Goal: Task Accomplishment & Management: Manage account settings

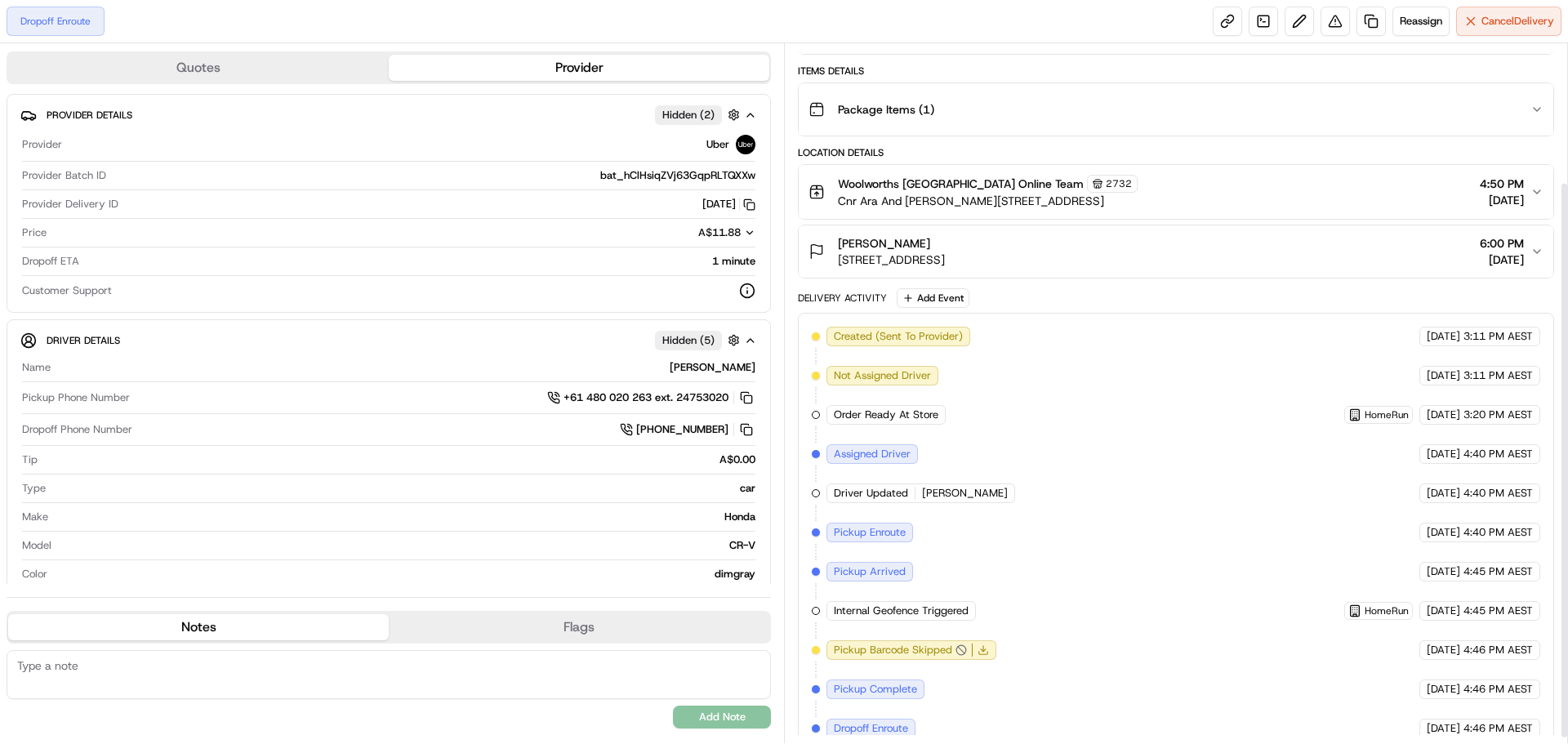
scroll to position [181, 0]
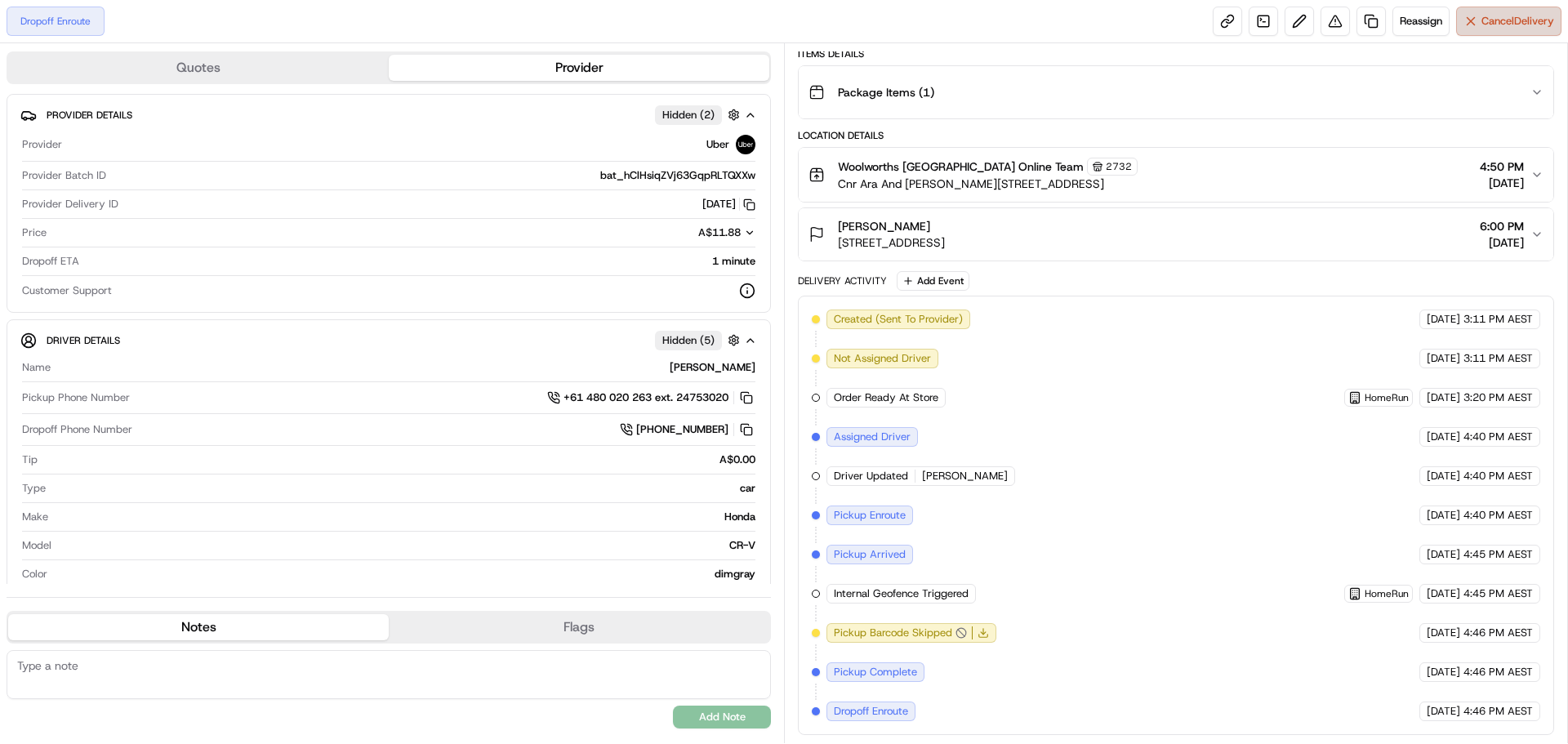
click at [1522, 21] on span "Cancel Delivery" at bounding box center [1518, 22] width 73 height 15
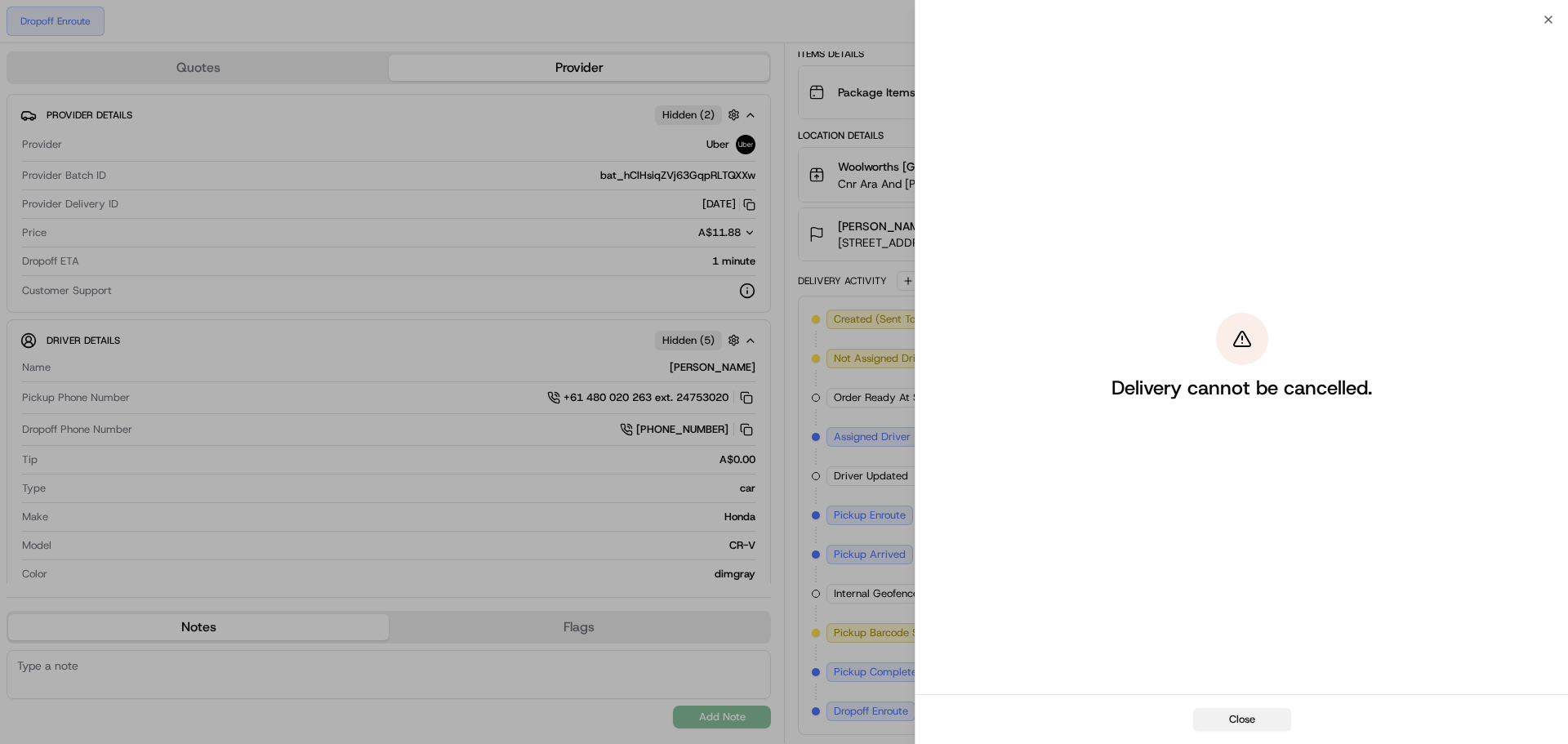
click at [1249, 717] on button "Close" at bounding box center [1242, 719] width 98 height 23
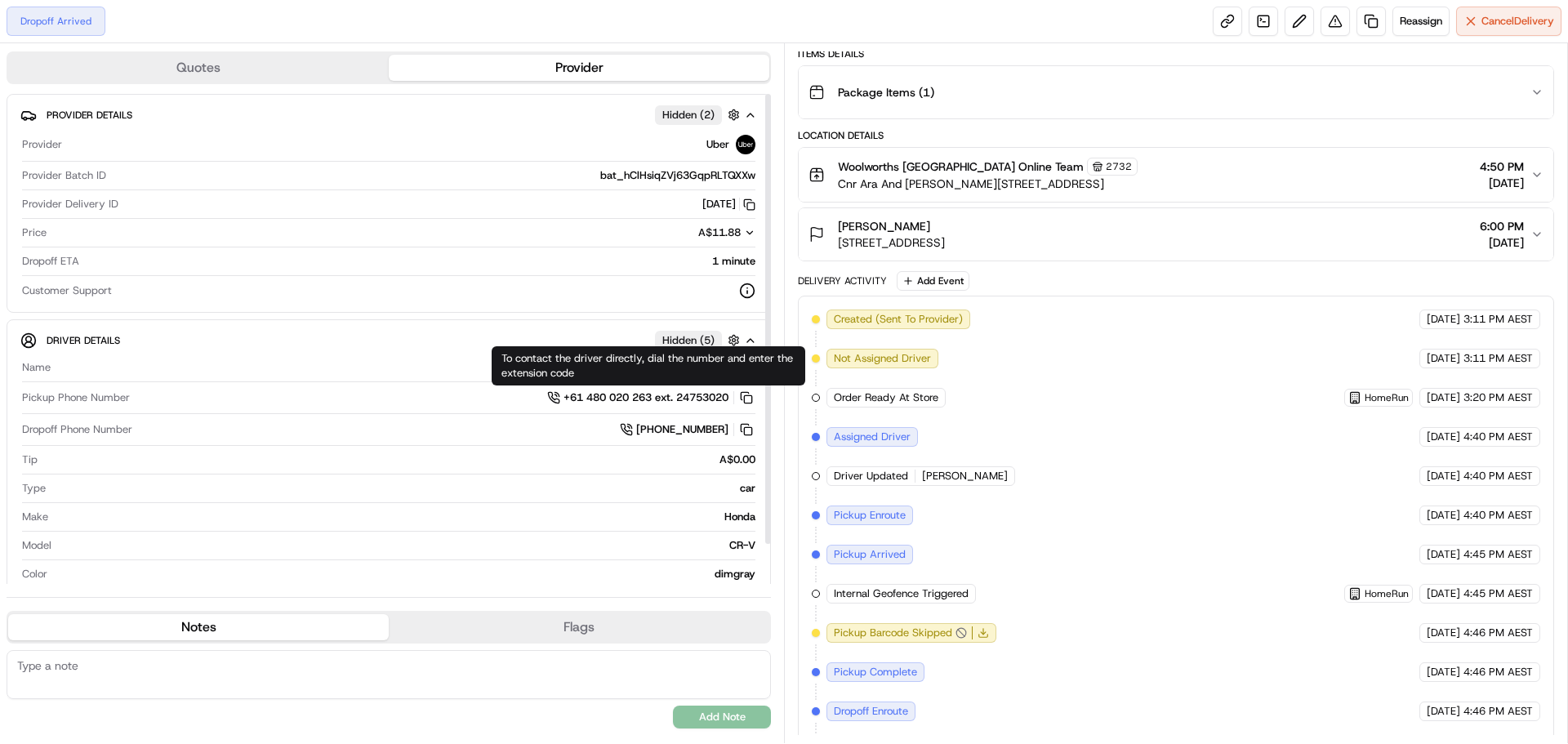
click at [631, 396] on span "+61 480 020 263 ext. 24753020" at bounding box center [645, 397] width 165 height 15
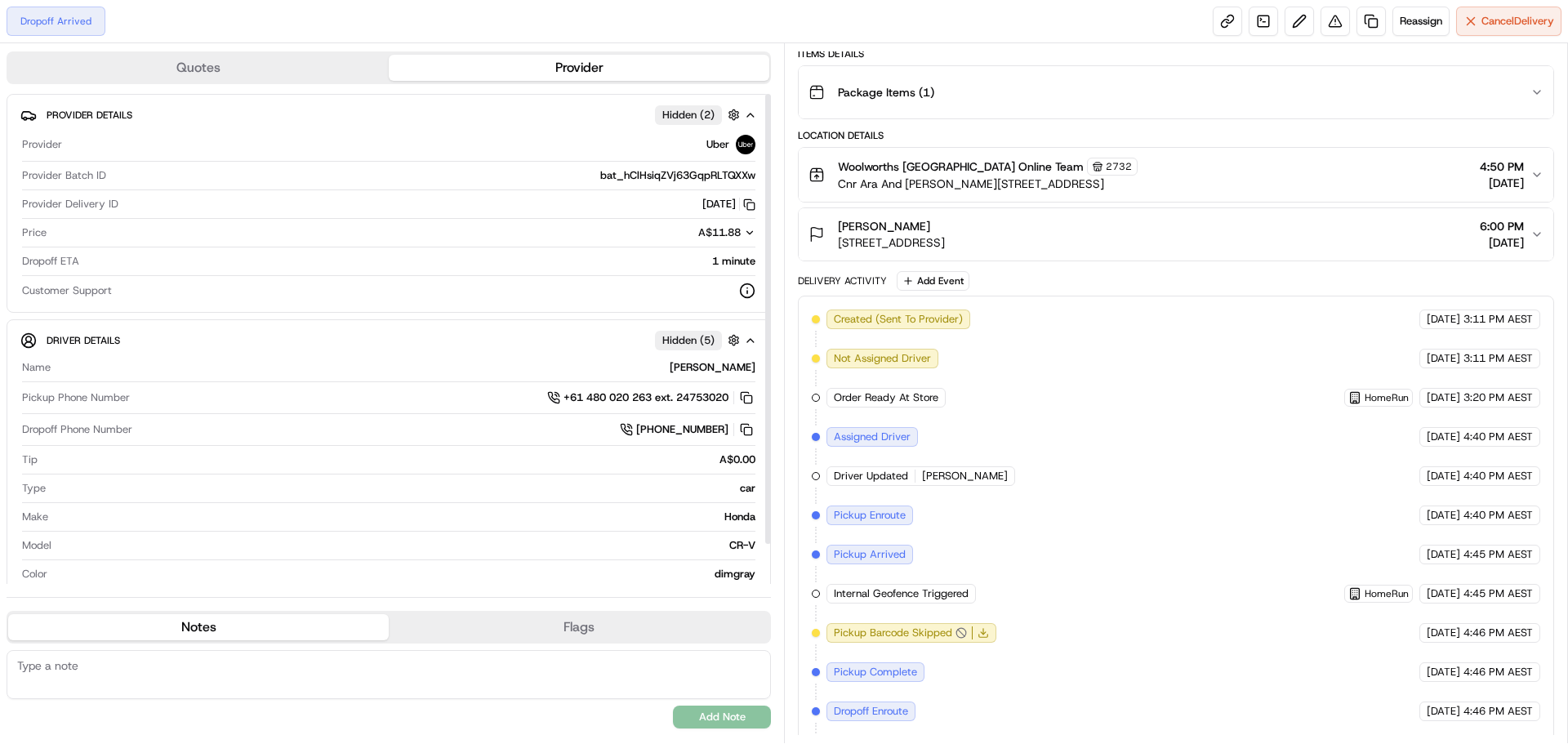
click at [518, 295] on div at bounding box center [437, 291] width 637 height 17
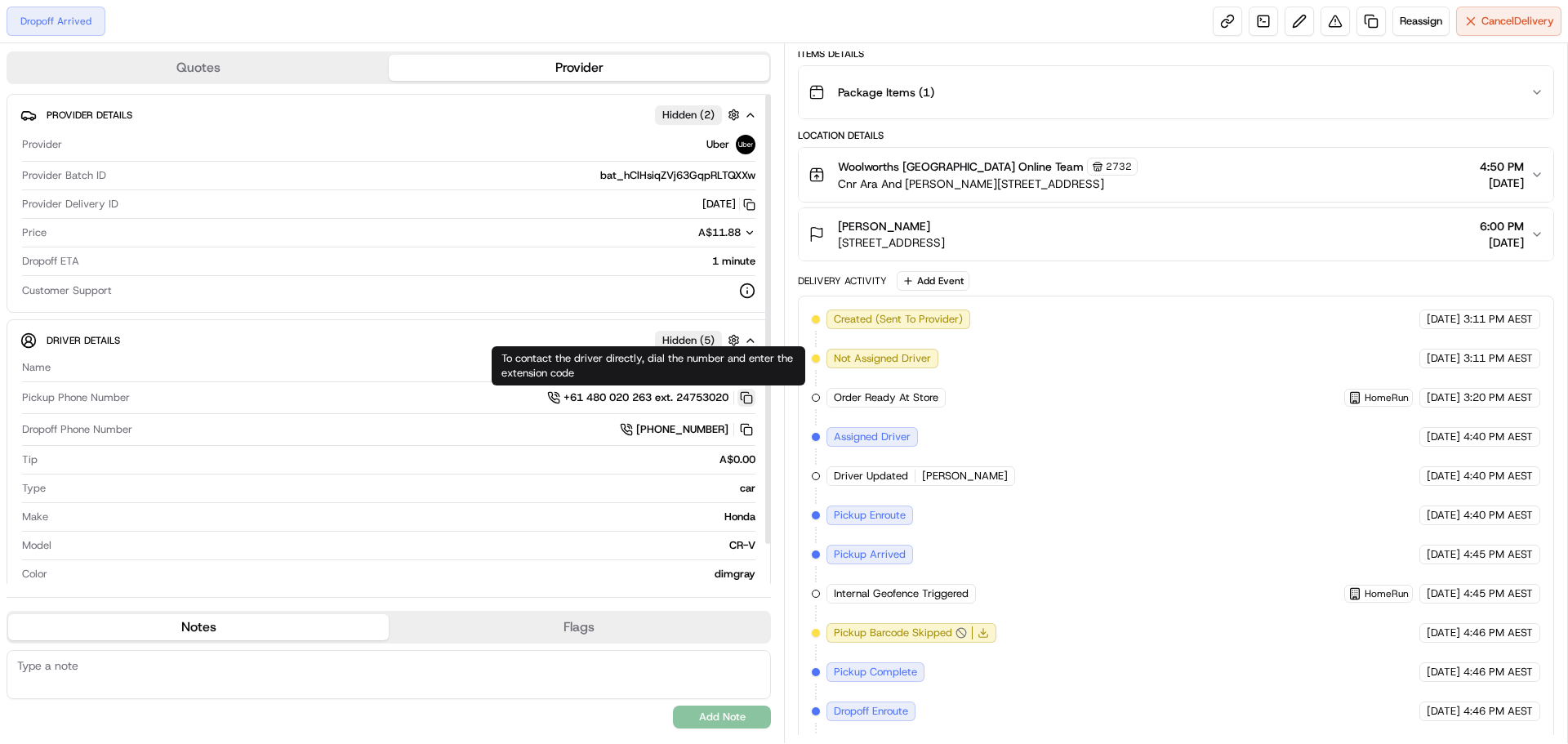
click at [743, 395] on button at bounding box center [747, 398] width 18 height 18
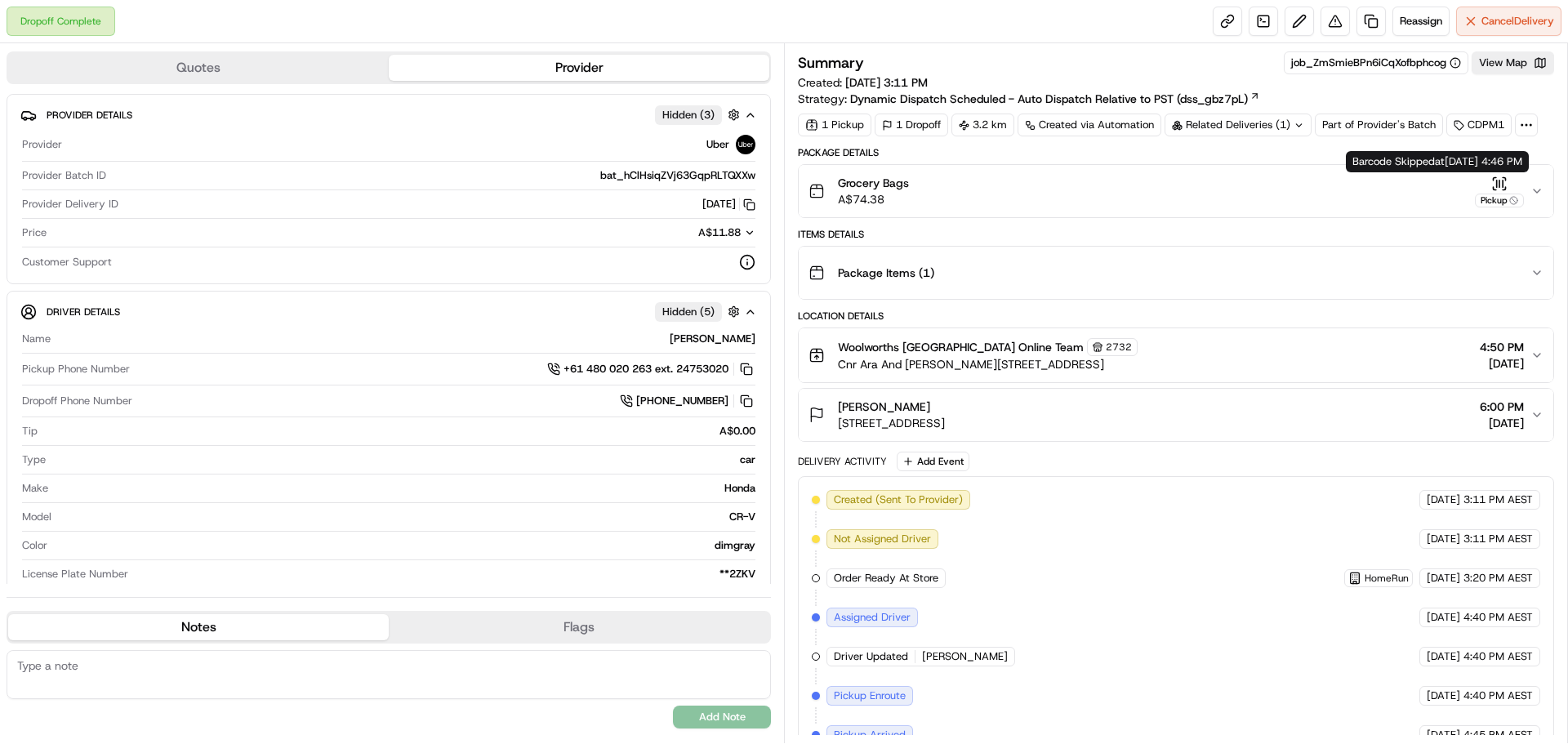
click at [1505, 180] on icon "button" at bounding box center [1503, 178] width 2 height 2
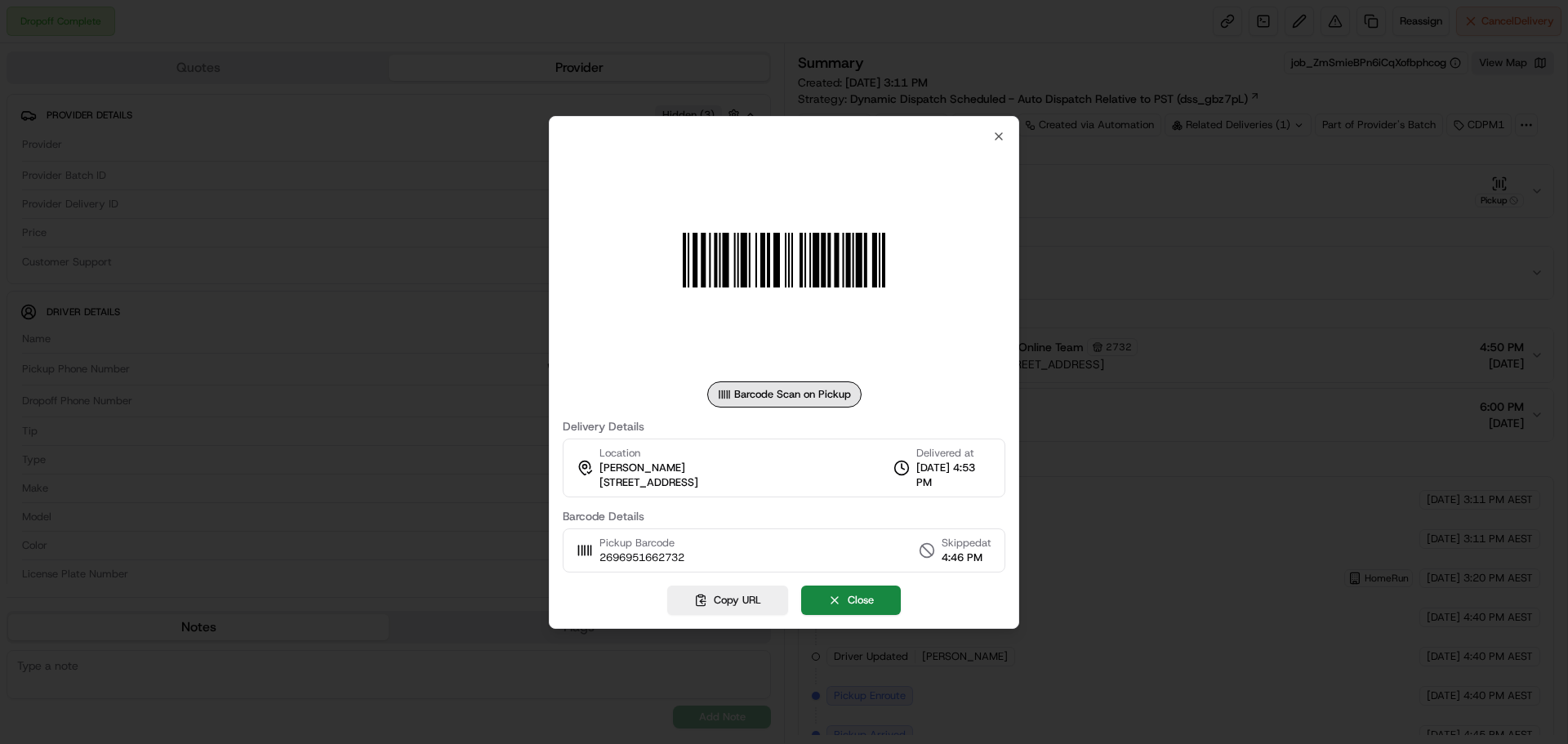
click at [1020, 153] on div at bounding box center [784, 372] width 1568 height 744
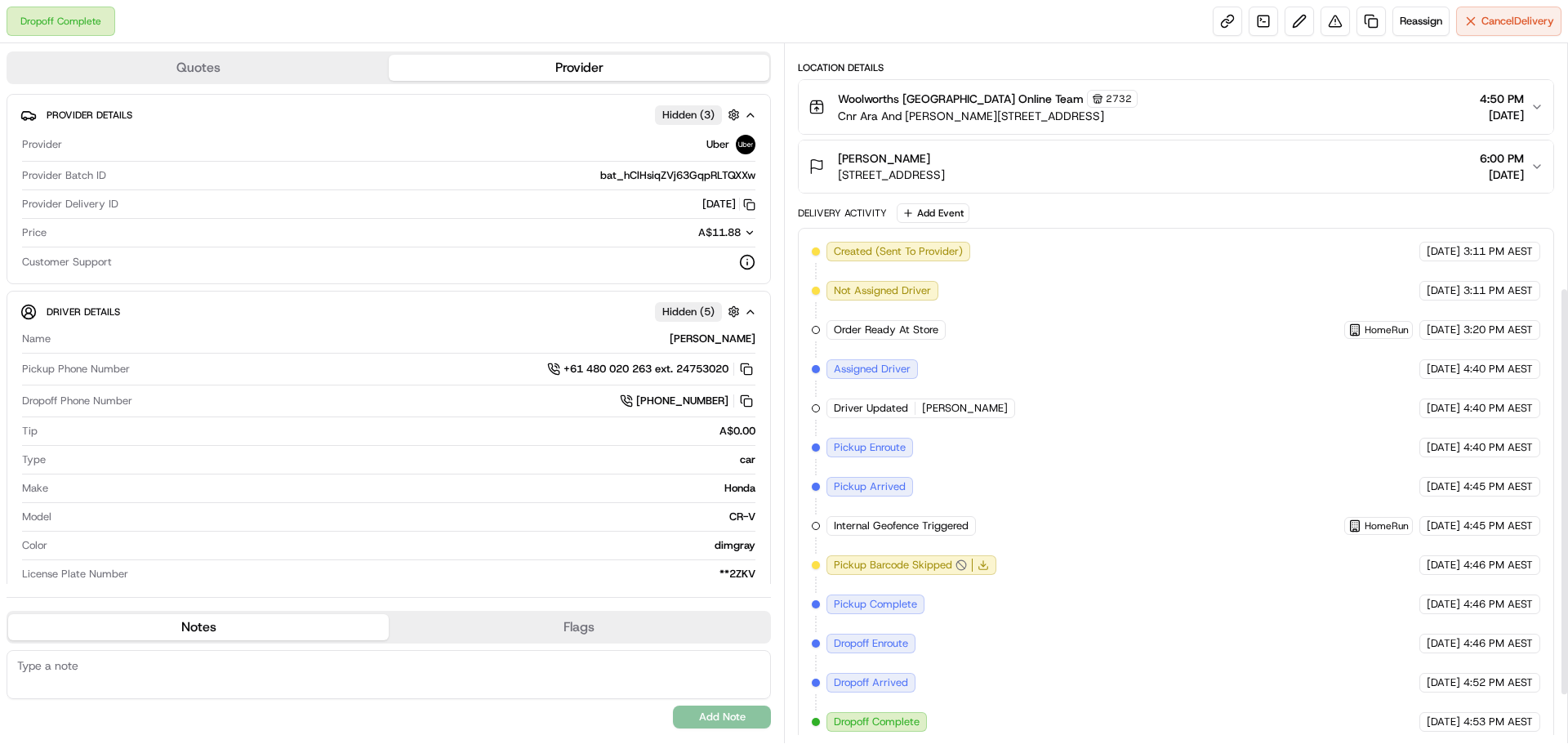
scroll to position [490, 0]
